Goal: Task Accomplishment & Management: Manage account settings

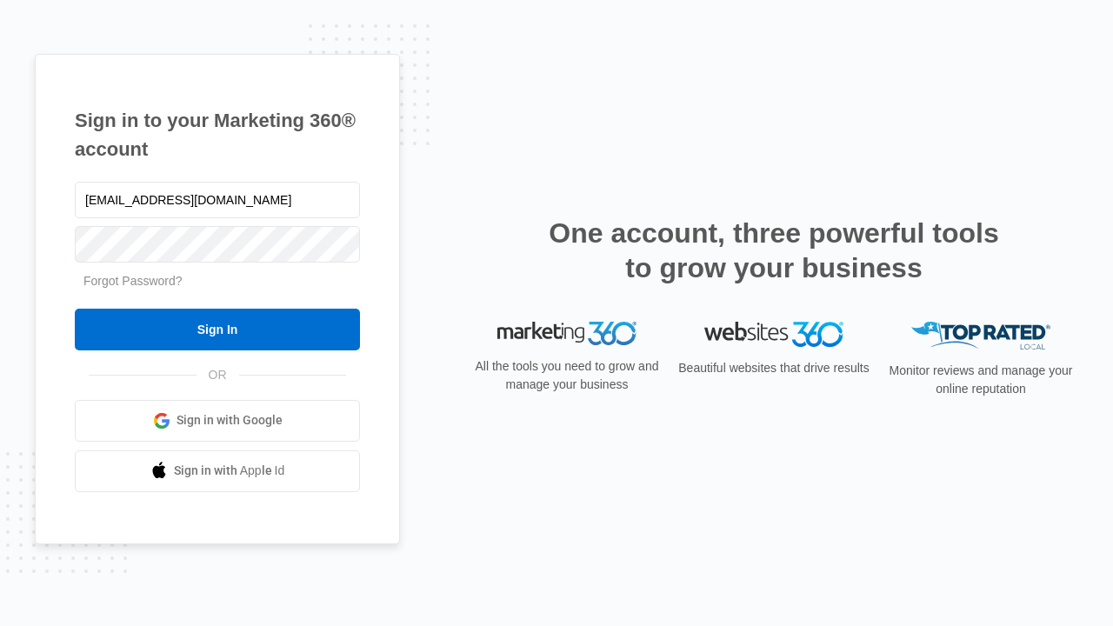
type input "[EMAIL_ADDRESS][DOMAIN_NAME]"
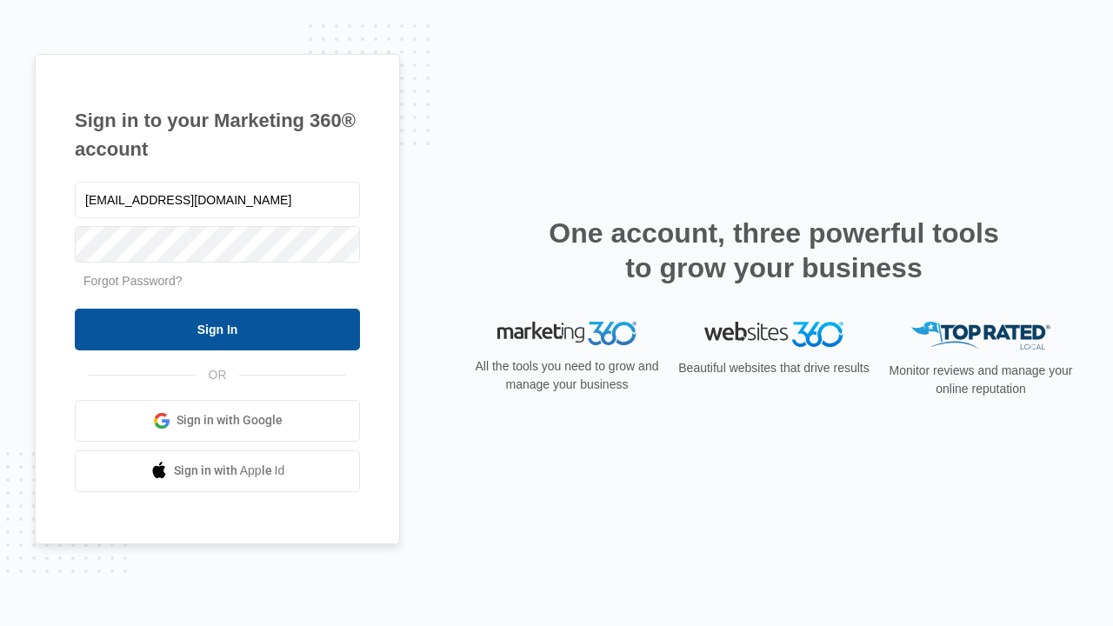
click at [217, 329] on input "Sign In" at bounding box center [217, 330] width 285 height 42
